Goal: Information Seeking & Learning: Learn about a topic

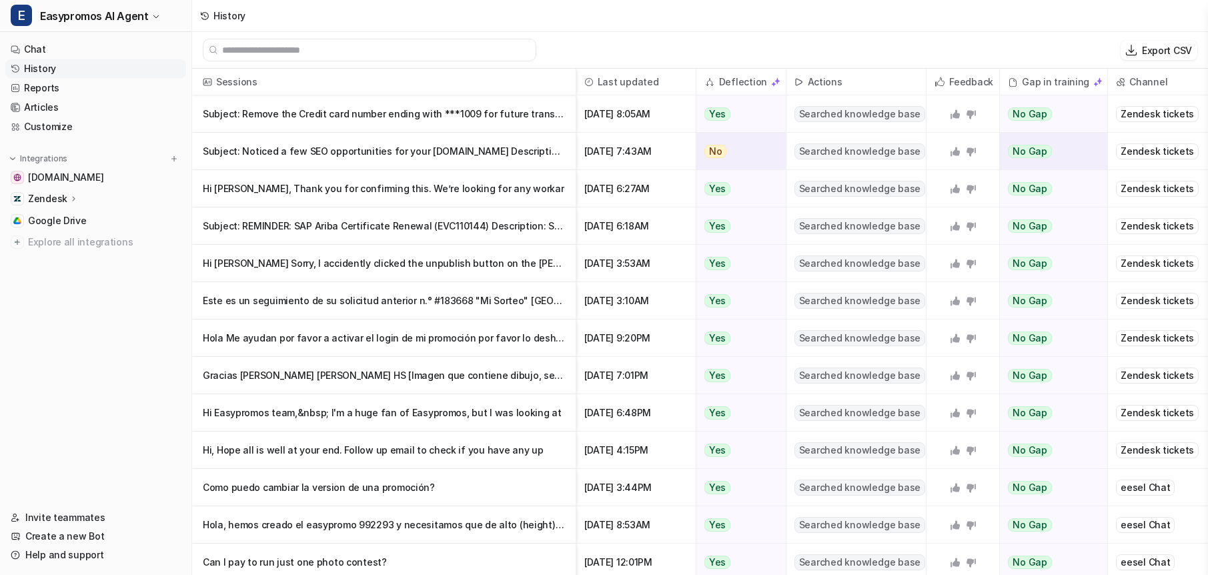
click at [410, 147] on p "Subject: Noticed a few SEO opportunities for your [DOMAIN_NAME] Description:" at bounding box center [384, 151] width 362 height 37
click at [362, 187] on p "Hi [PERSON_NAME], Thank you for confirming this. We’re looking for any workar" at bounding box center [384, 188] width 362 height 37
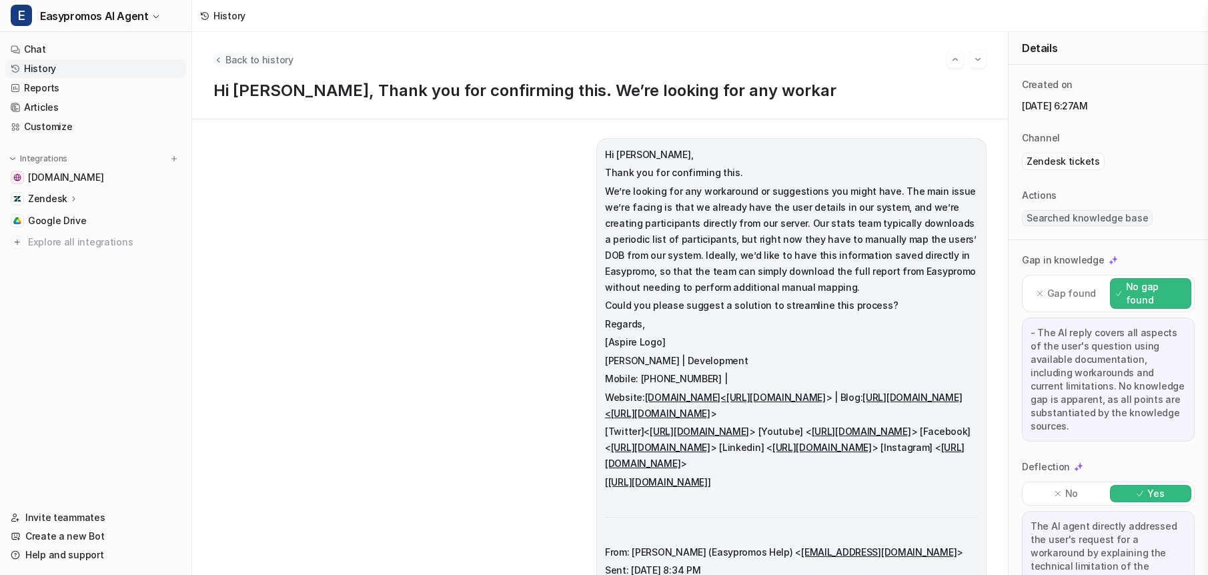
click at [262, 56] on span "Back to history" at bounding box center [260, 60] width 68 height 14
